Goal: Download file/media

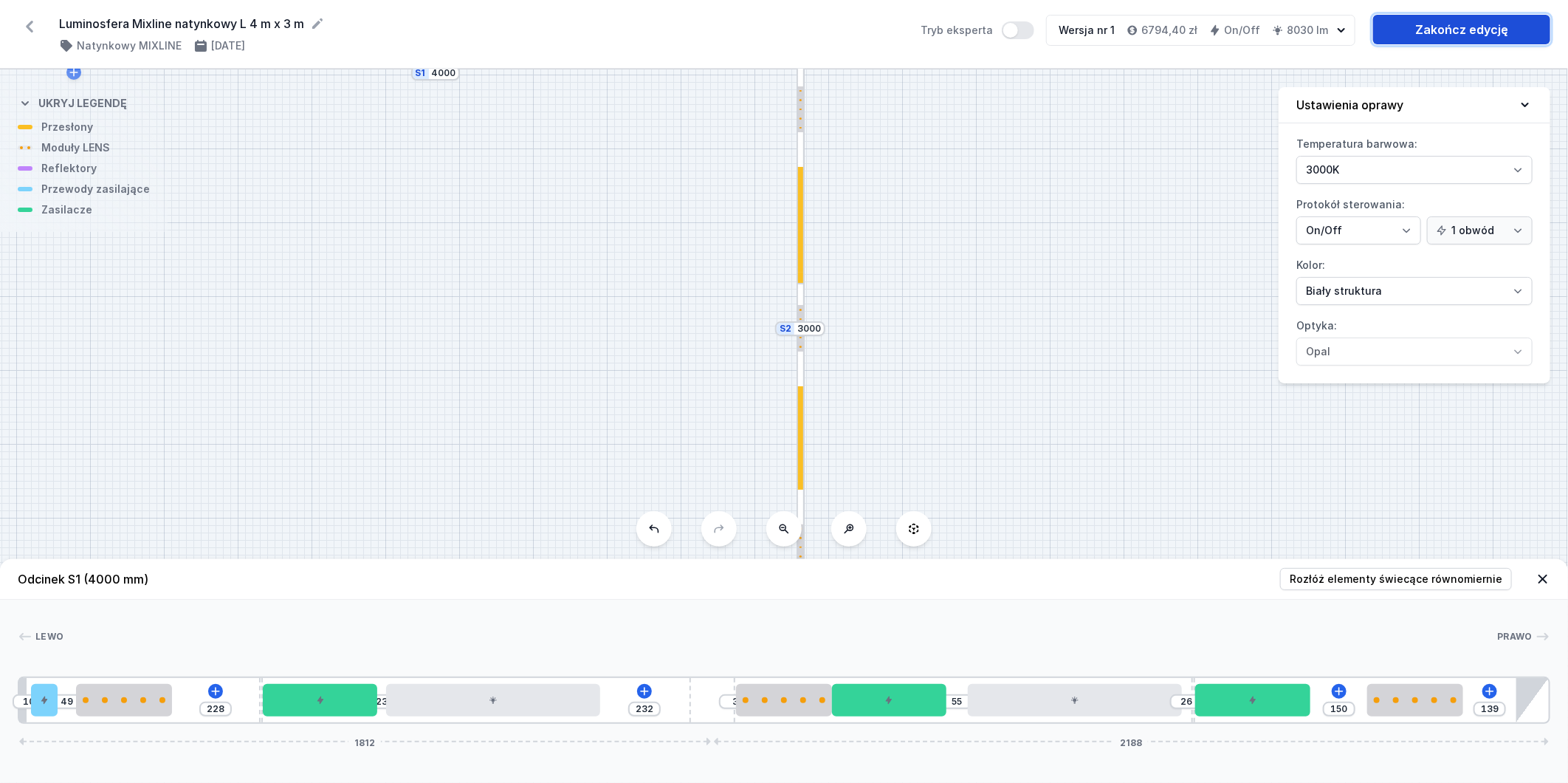
click at [1506, 26] on link "Zakończ edycję" at bounding box center [1461, 29] width 177 height 29
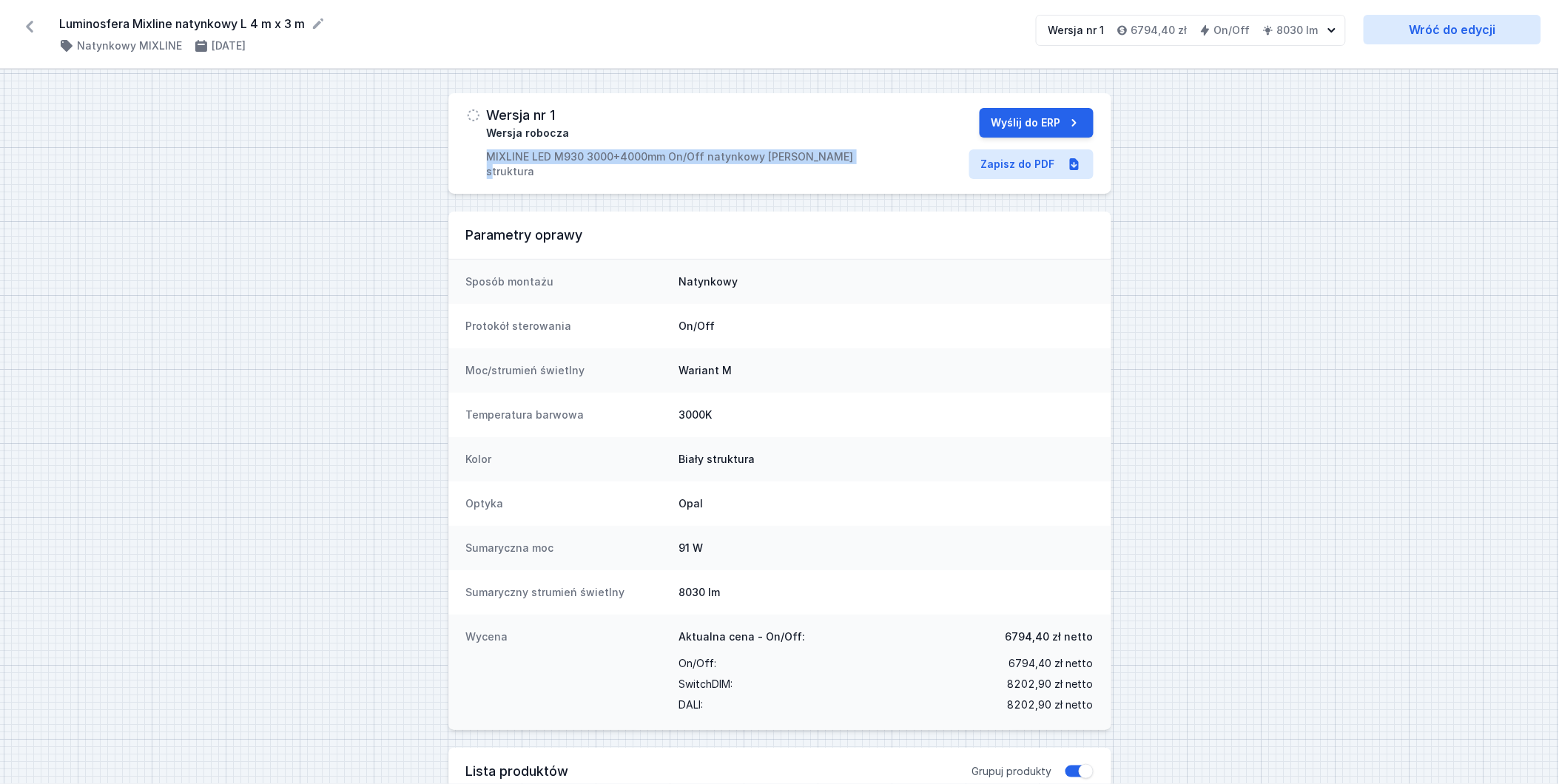
drag, startPoint x: 488, startPoint y: 156, endPoint x: 851, endPoint y: 179, distance: 363.7
click at [851, 179] on div "Wersja nr 1 Wersja robocza MIXLINE LED M930 3000+4000mm On/Off natynkowy [PERSO…" at bounding box center [780, 143] width 663 height 100
copy p "MIXLINE LED M930 3000+4000mm On/Off natynkowy [PERSON_NAME] struktura"
drag, startPoint x: 1008, startPoint y: 634, endPoint x: 1103, endPoint y: 630, distance: 95.1
click at [1103, 630] on div "Wycena Aktualna cena - On/Off: 6794,40 [PERSON_NAME] On/Off : 6794,40 [PERSON_N…" at bounding box center [780, 672] width 663 height 116
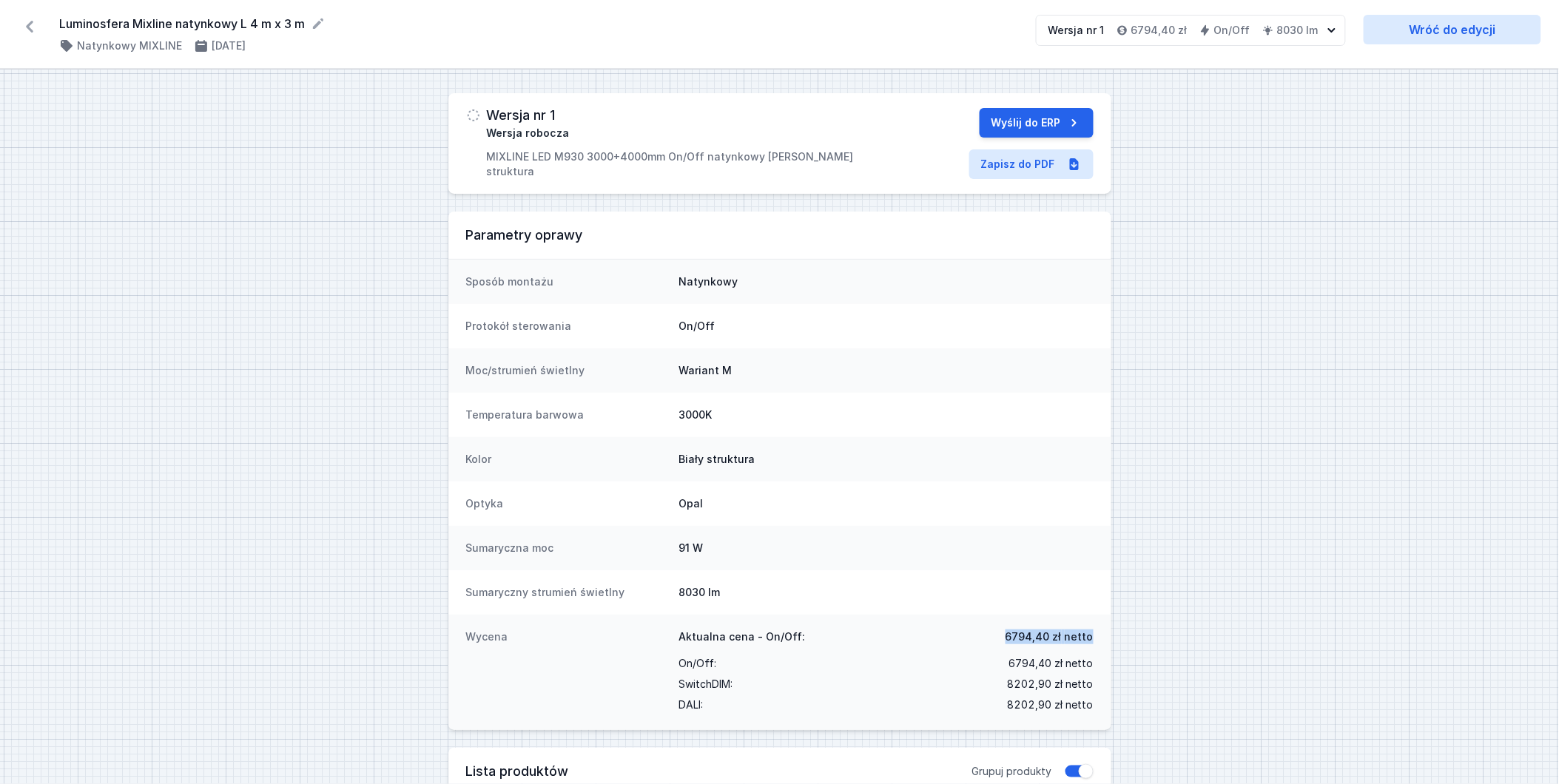
copy span "6794,40 [PERSON_NAME]"
drag, startPoint x: 493, startPoint y: 155, endPoint x: 855, endPoint y: 173, distance: 362.4
click at [855, 173] on div "Wersja nr 1 Wersja robocza MIXLINE LED M930 3000+4000mm On/Off natynkowy [PERSO…" at bounding box center [780, 143] width 663 height 100
copy p "MIXLINE LED M930 3000+4000mm On/Off natynkowy [PERSON_NAME] struktura"
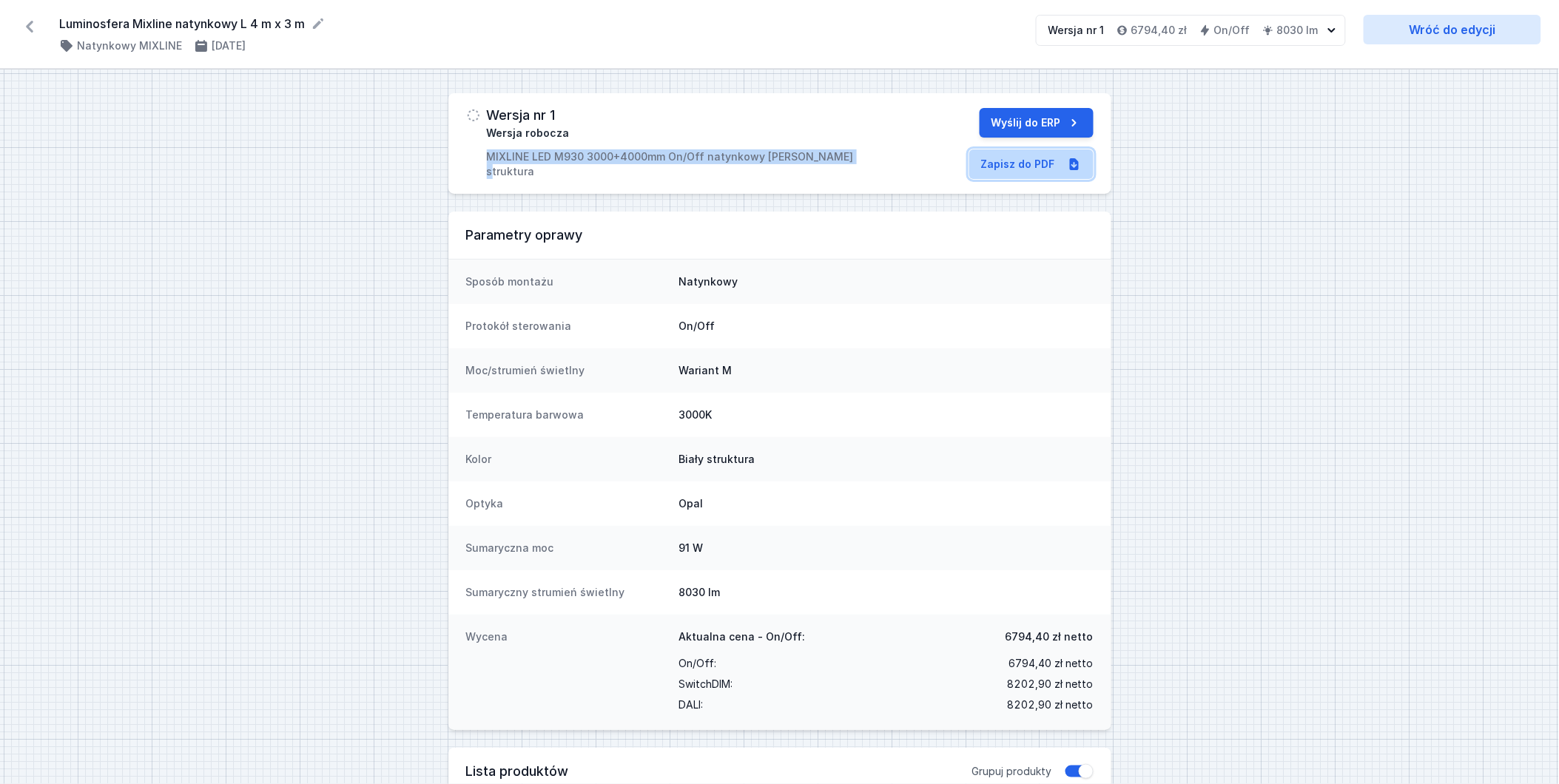
click at [1049, 157] on link "Zapisz do PDF" at bounding box center [1031, 164] width 124 height 29
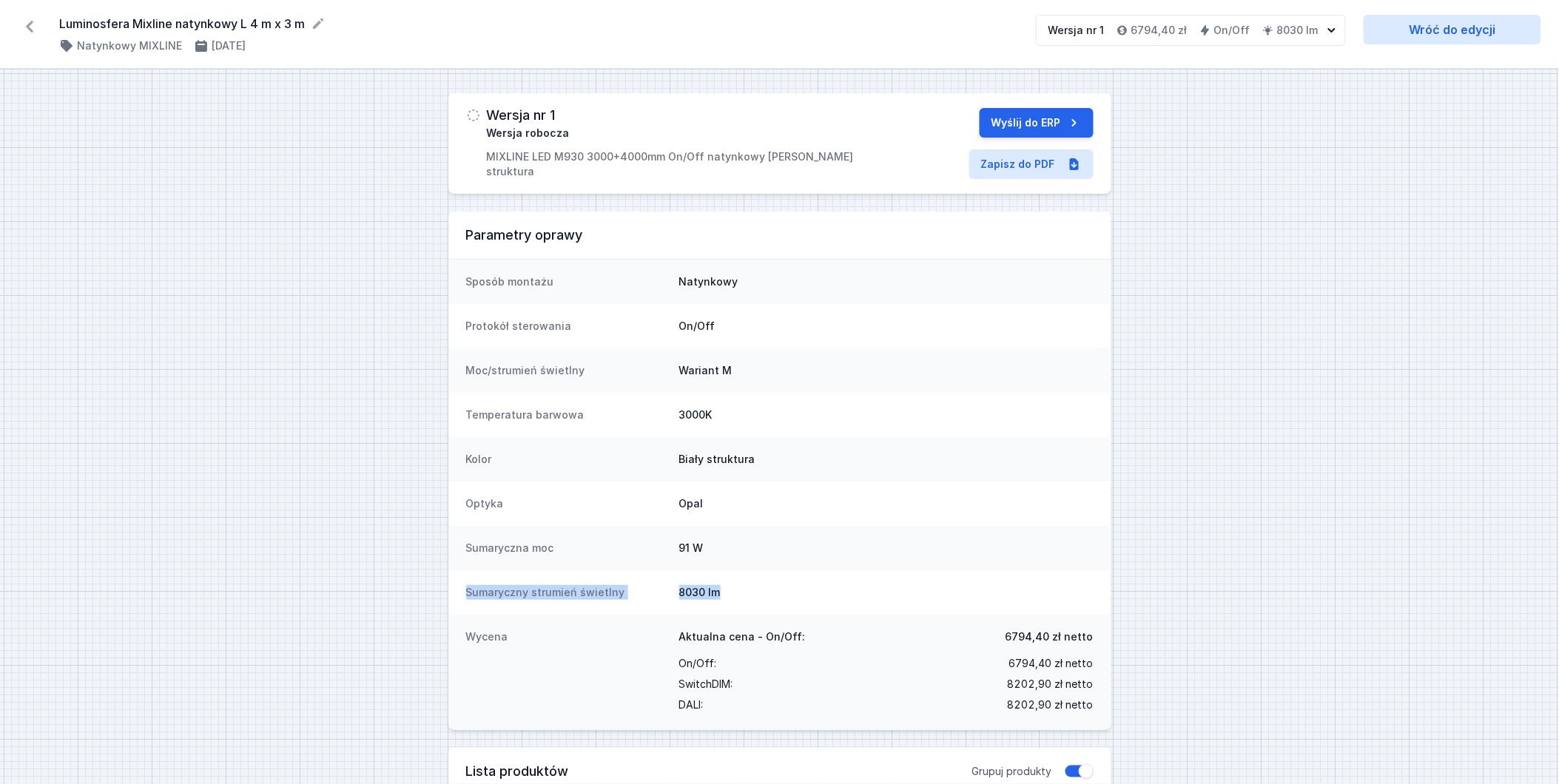
drag, startPoint x: 732, startPoint y: 593, endPoint x: 446, endPoint y: 593, distance: 286.0
copy div "Sumaryczny strumień świetlny 8030 lm"
